Goal: Communication & Community: Answer question/provide support

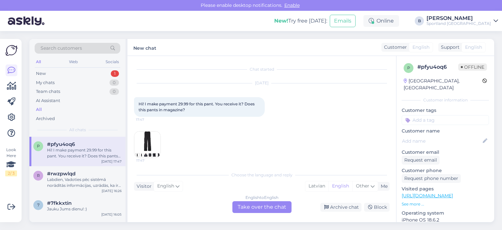
scroll to position [3, 0]
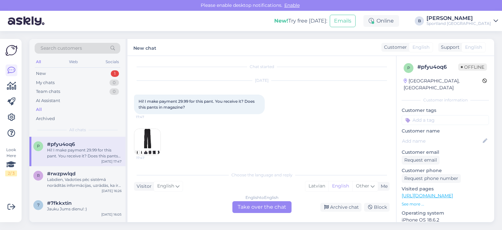
click at [143, 142] on img at bounding box center [147, 142] width 26 height 26
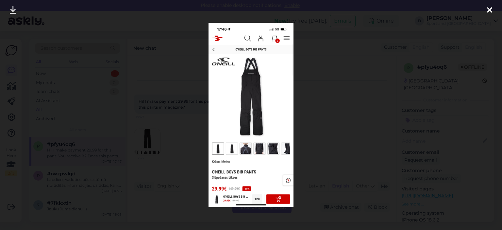
click at [322, 88] on div at bounding box center [251, 115] width 502 height 230
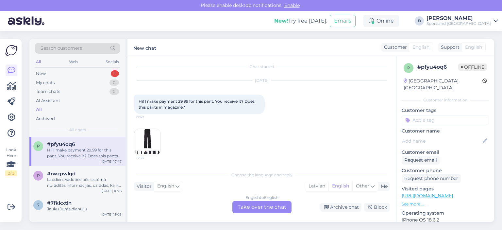
click at [268, 207] on div "English to English Take over the chat" at bounding box center [261, 207] width 59 height 12
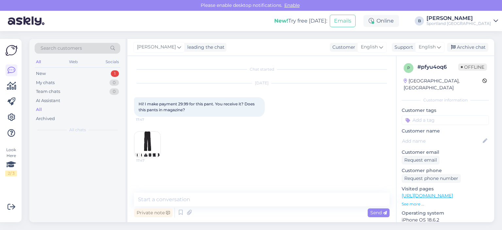
scroll to position [0, 0]
click at [261, 196] on textarea at bounding box center [262, 199] width 256 height 14
click at [435, 45] on span "English" at bounding box center [427, 46] width 17 height 7
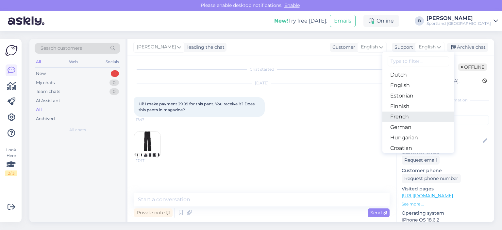
scroll to position [65, 0]
click at [408, 84] on link "English" at bounding box center [418, 84] width 72 height 10
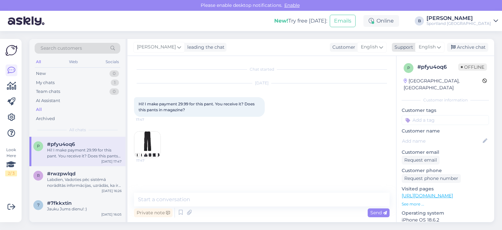
click at [429, 45] on span "English" at bounding box center [427, 46] width 17 height 7
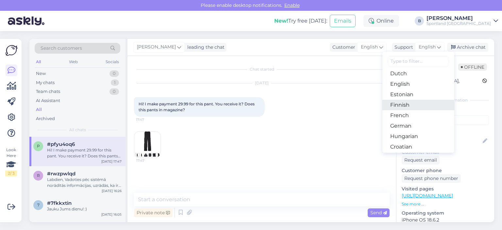
scroll to position [131, 0]
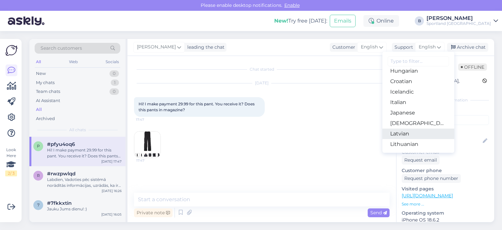
click at [404, 134] on link "Latvian" at bounding box center [418, 133] width 72 height 10
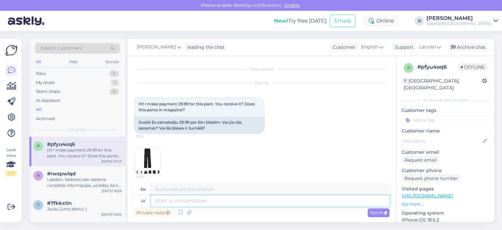
click at [241, 198] on textarea at bounding box center [270, 200] width 239 height 11
type textarea "Sveiki, kā"
type textarea "Hello,"
type textarea "Sveiki, kāds ir pa"
type textarea "Hello, someone"
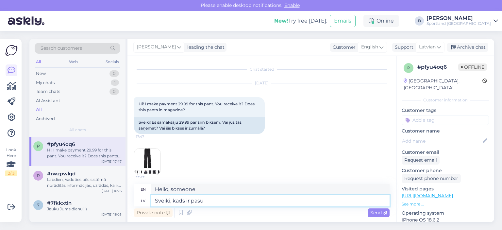
type textarea "Sveiki, kāds ir pasūt"
type textarea "Hello, how are you?"
type textarea "Sveiki, kāds ir pasūtījuma nu"
type textarea "Hello, what is the order?"
type textarea "Sveiki, kāds ir pasūtījuma numurs?"
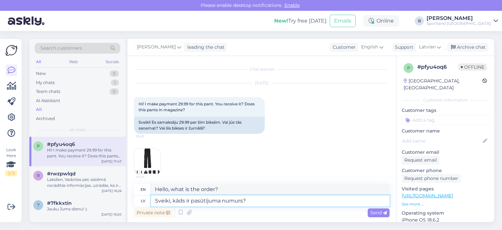
type textarea "Hello, what is the order number?"
type textarea "Sveiki, kāds ir pasūtījuma numurs?"
click at [383, 211] on span "Send" at bounding box center [378, 212] width 17 height 6
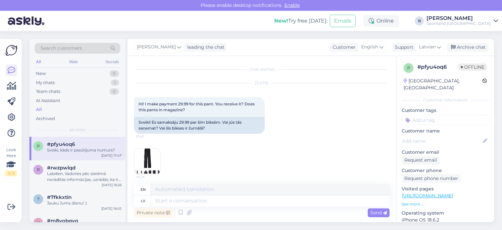
scroll to position [43, 0]
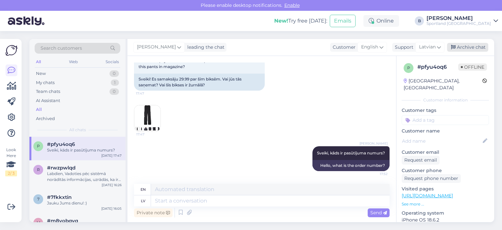
click at [469, 44] on div "Archive chat" at bounding box center [467, 47] width 41 height 9
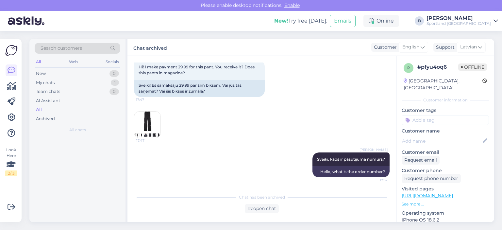
scroll to position [37, 0]
